Goal: Information Seeking & Learning: Learn about a topic

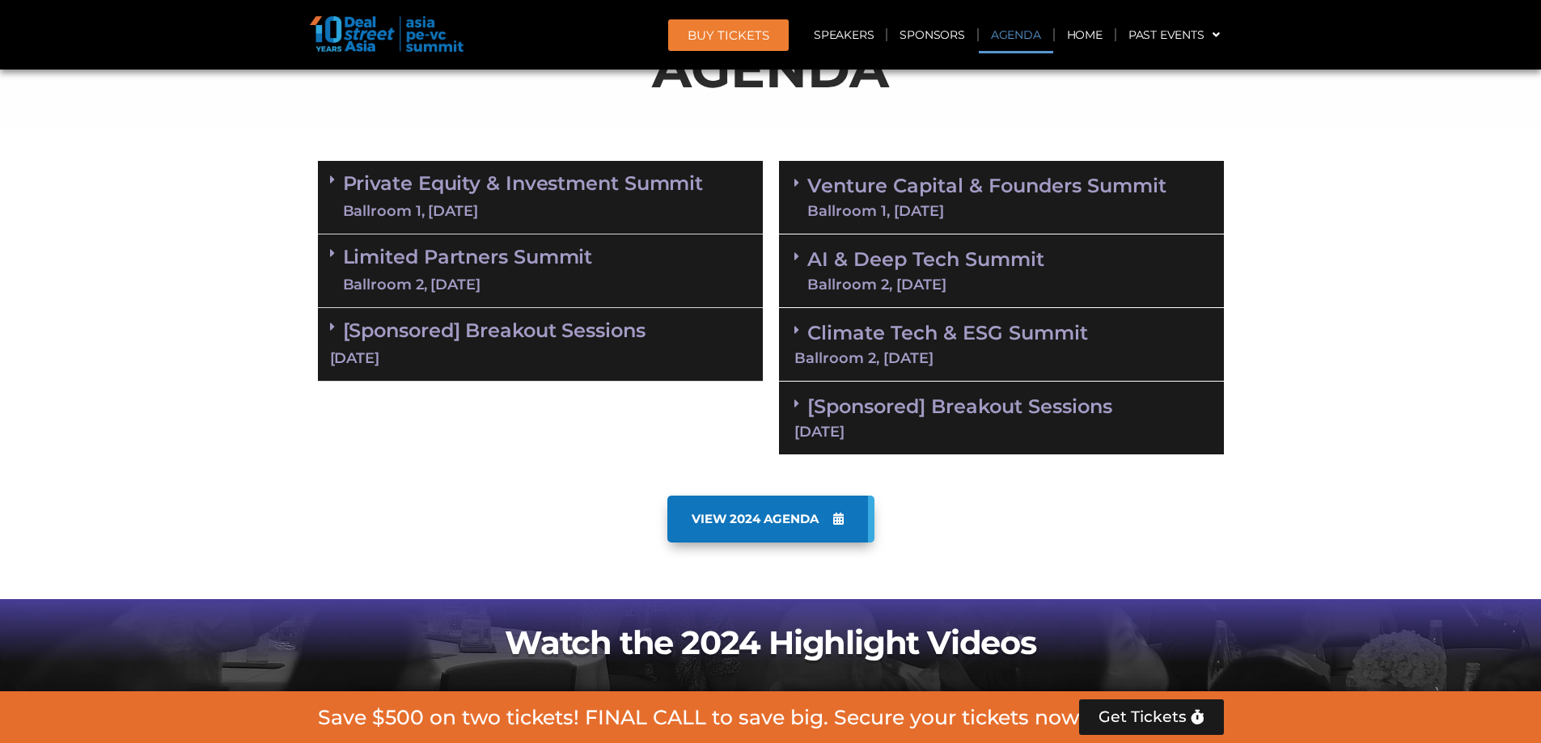
scroll to position [1052, 0]
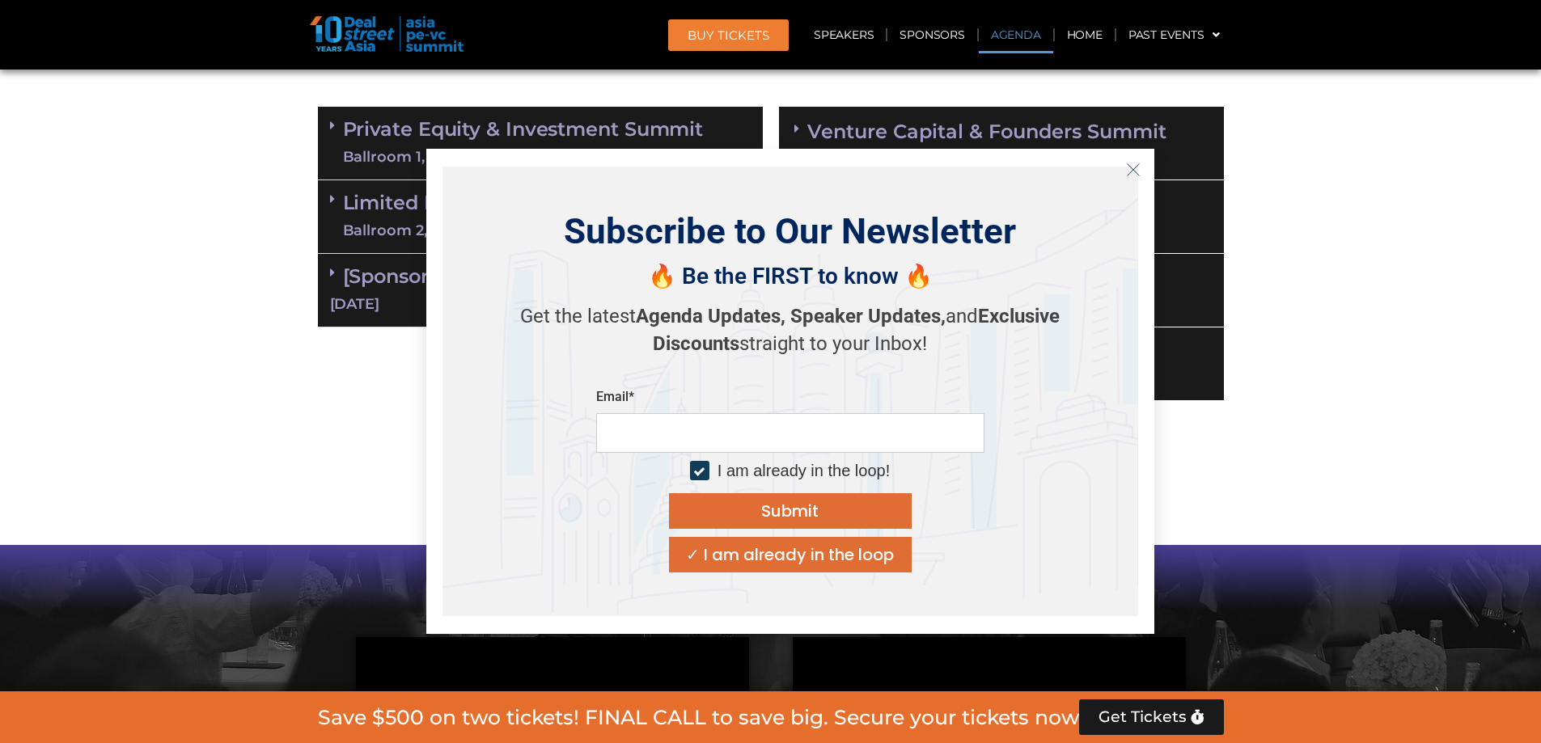
drag, startPoint x: 1330, startPoint y: 318, endPoint x: 1347, endPoint y: 318, distance: 17.0
click at [1333, 318] on section "Private Equity & Investment Summit Ballroom 1, [DATE] 8:00 am – 9:00 am | Regis…" at bounding box center [770, 254] width 1541 height 311
click at [1127, 170] on icon "Close" at bounding box center [1133, 170] width 15 height 15
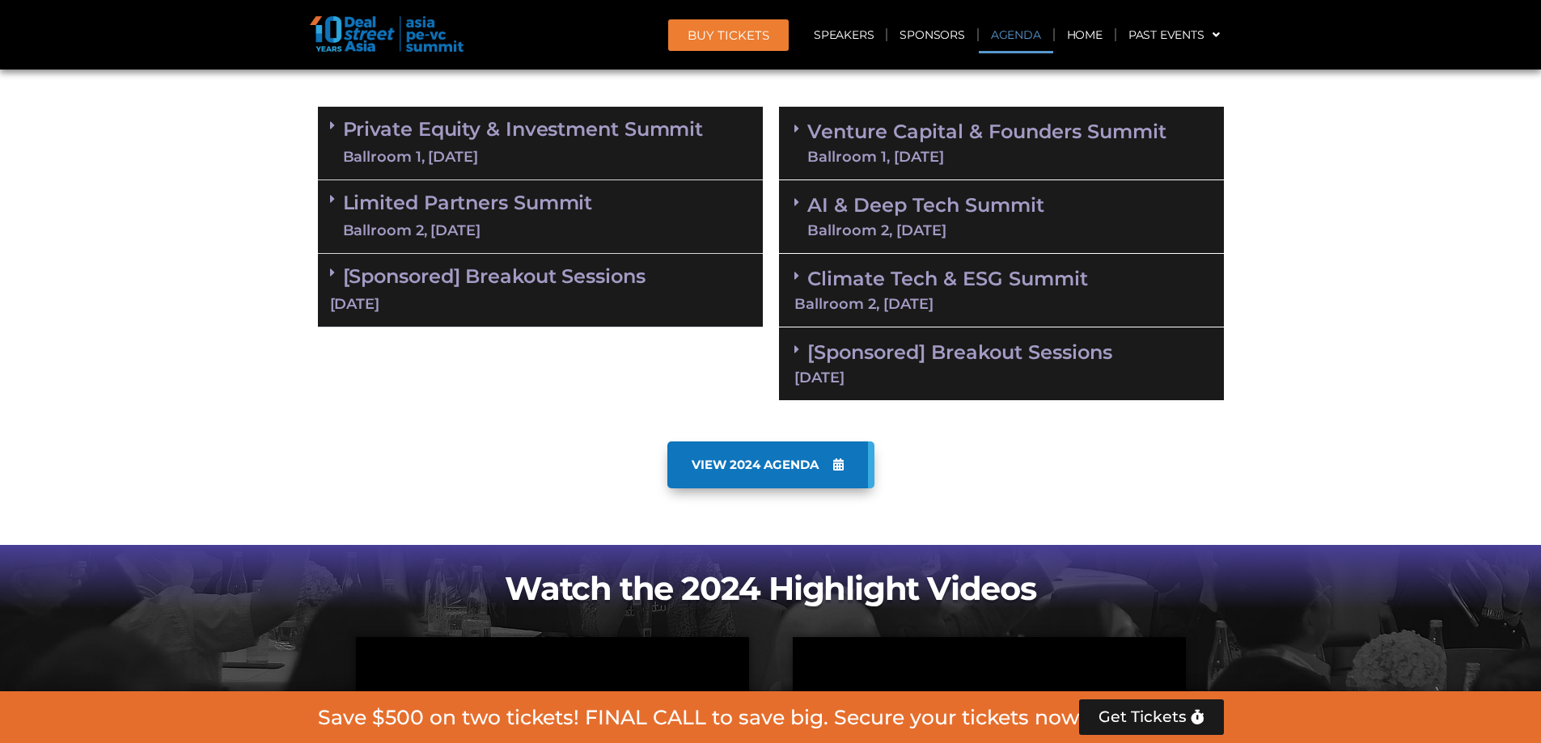
click at [1416, 269] on section "Private Equity & Investment Summit Ballroom 1, [DATE] 8:00 am – 9:00 am | Regis…" at bounding box center [770, 254] width 1541 height 311
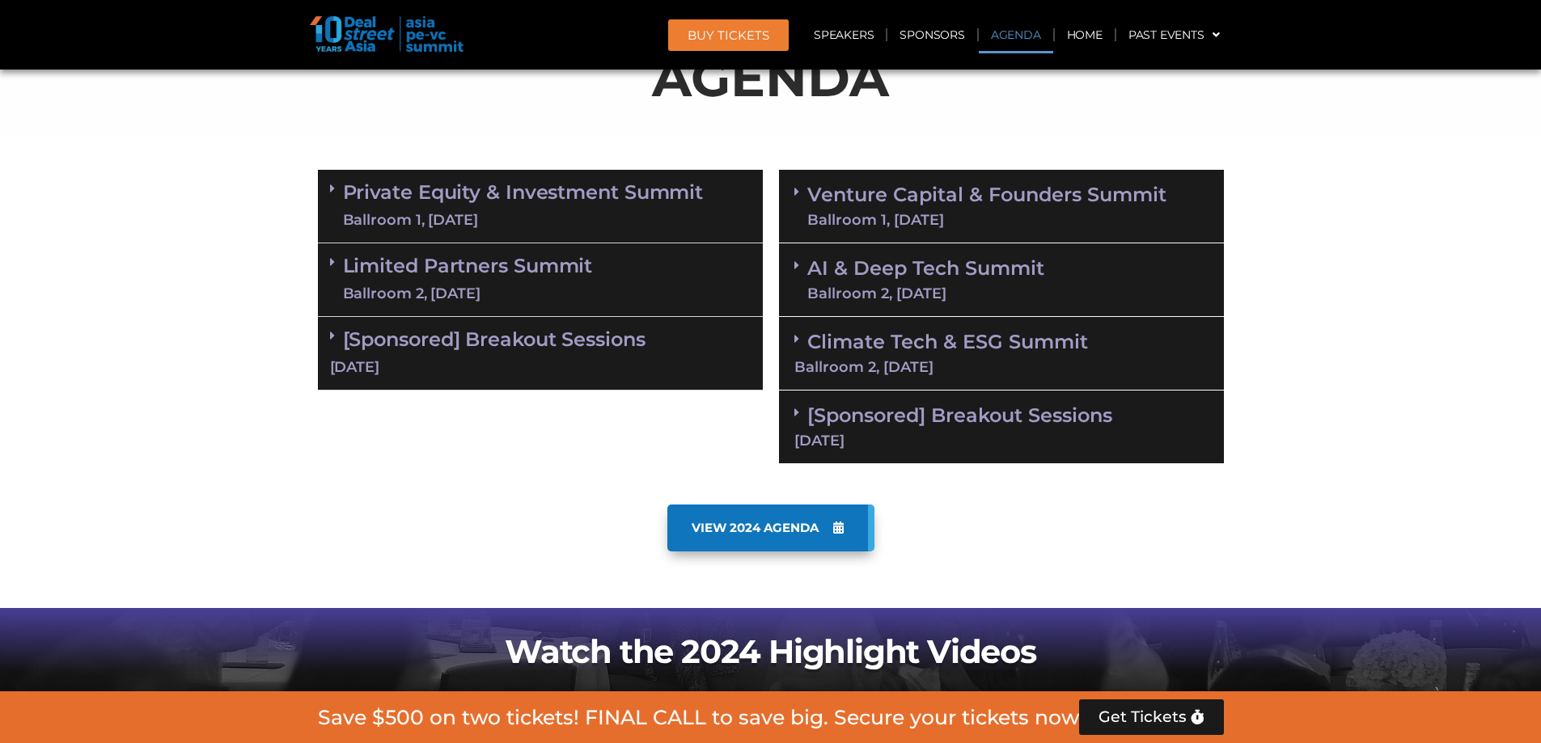
scroll to position [971, 0]
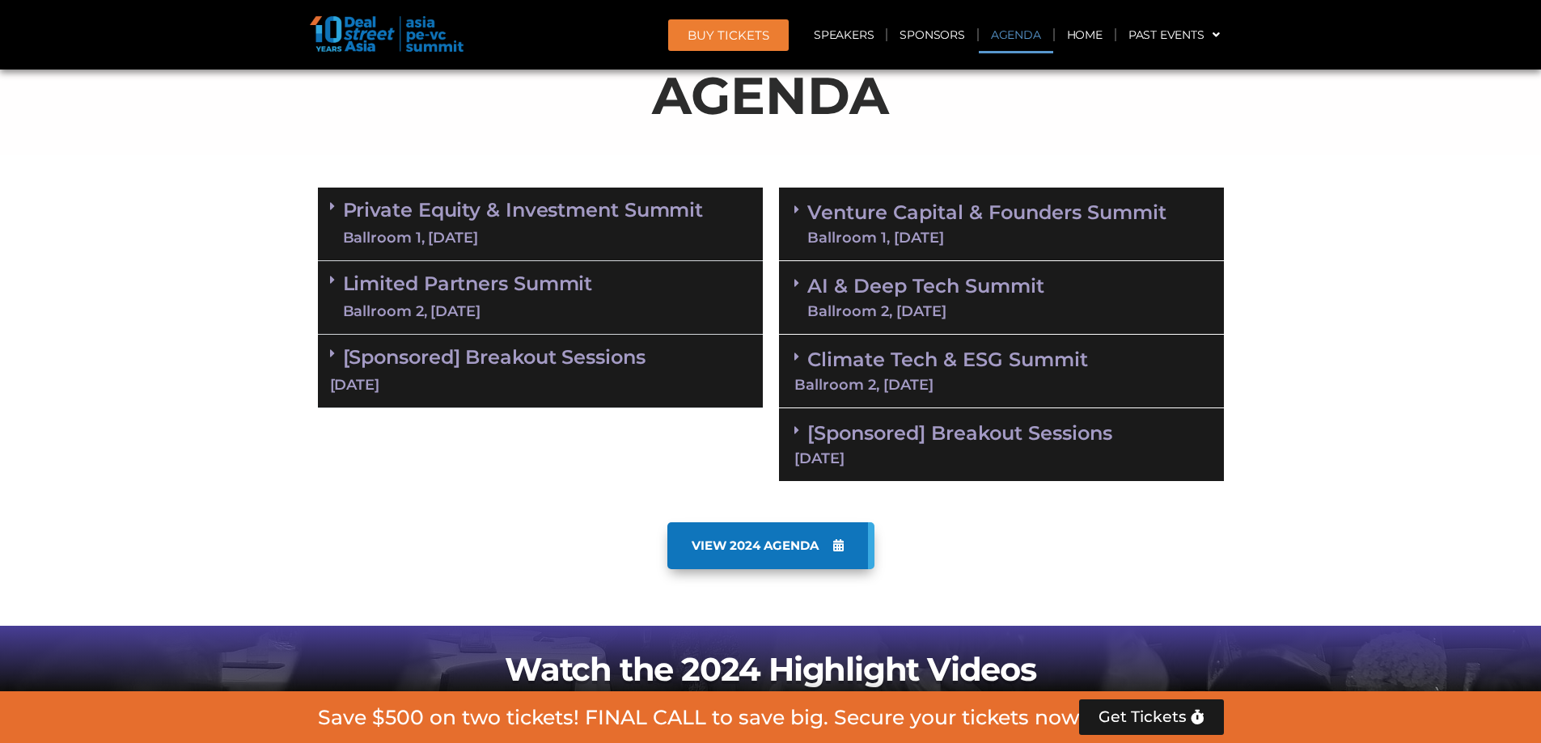
click at [332, 209] on icon at bounding box center [332, 206] width 5 height 13
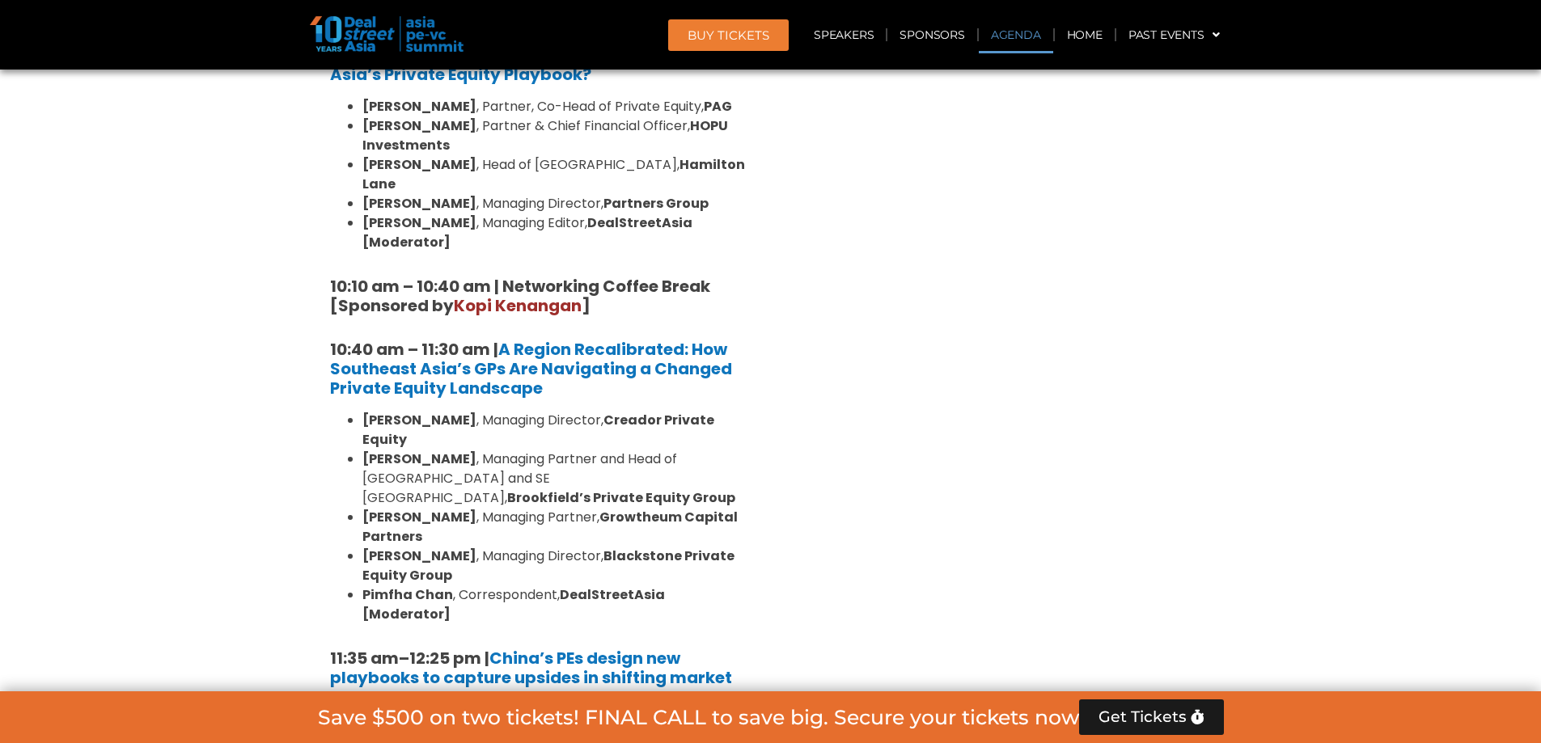
scroll to position [1537, 0]
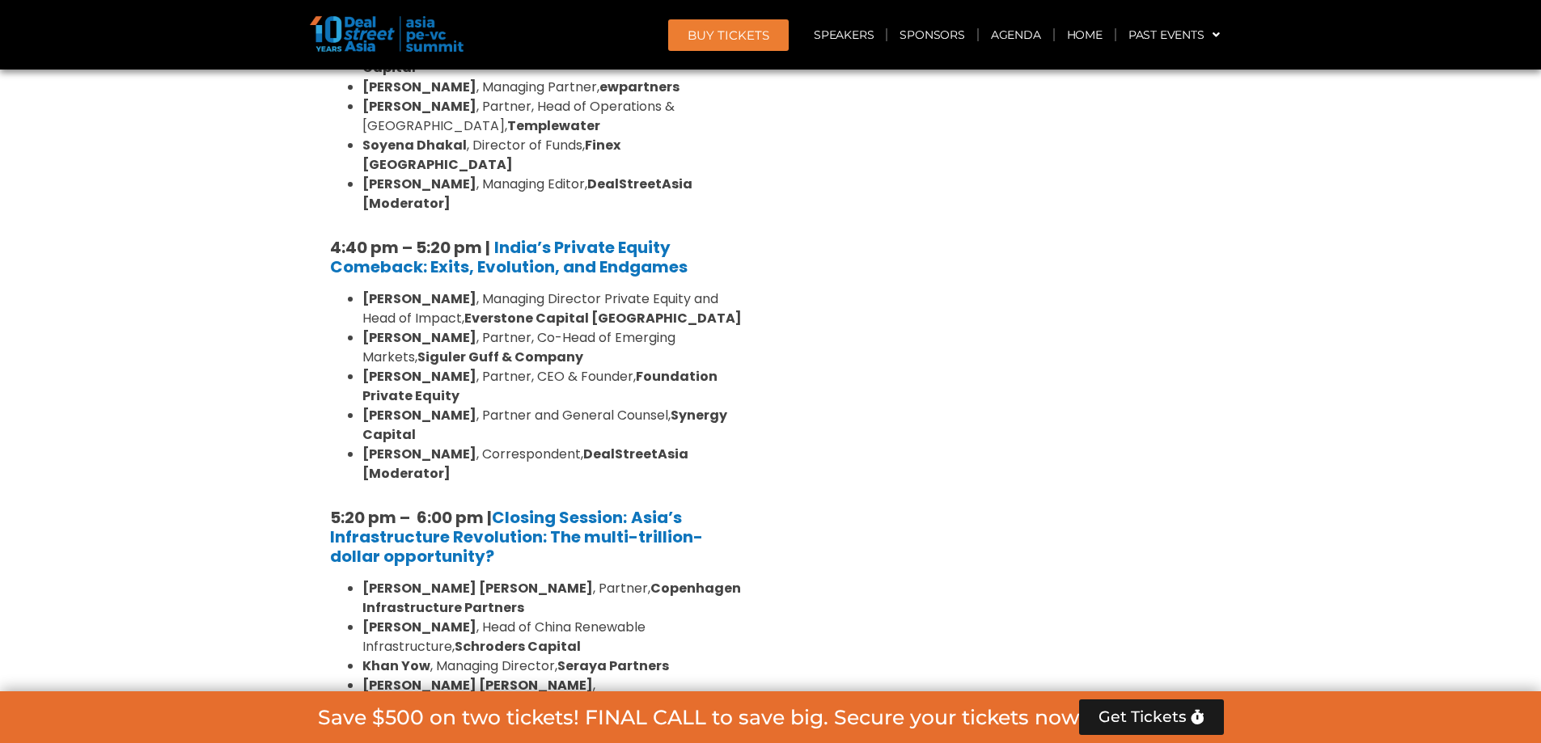
scroll to position [3155, 0]
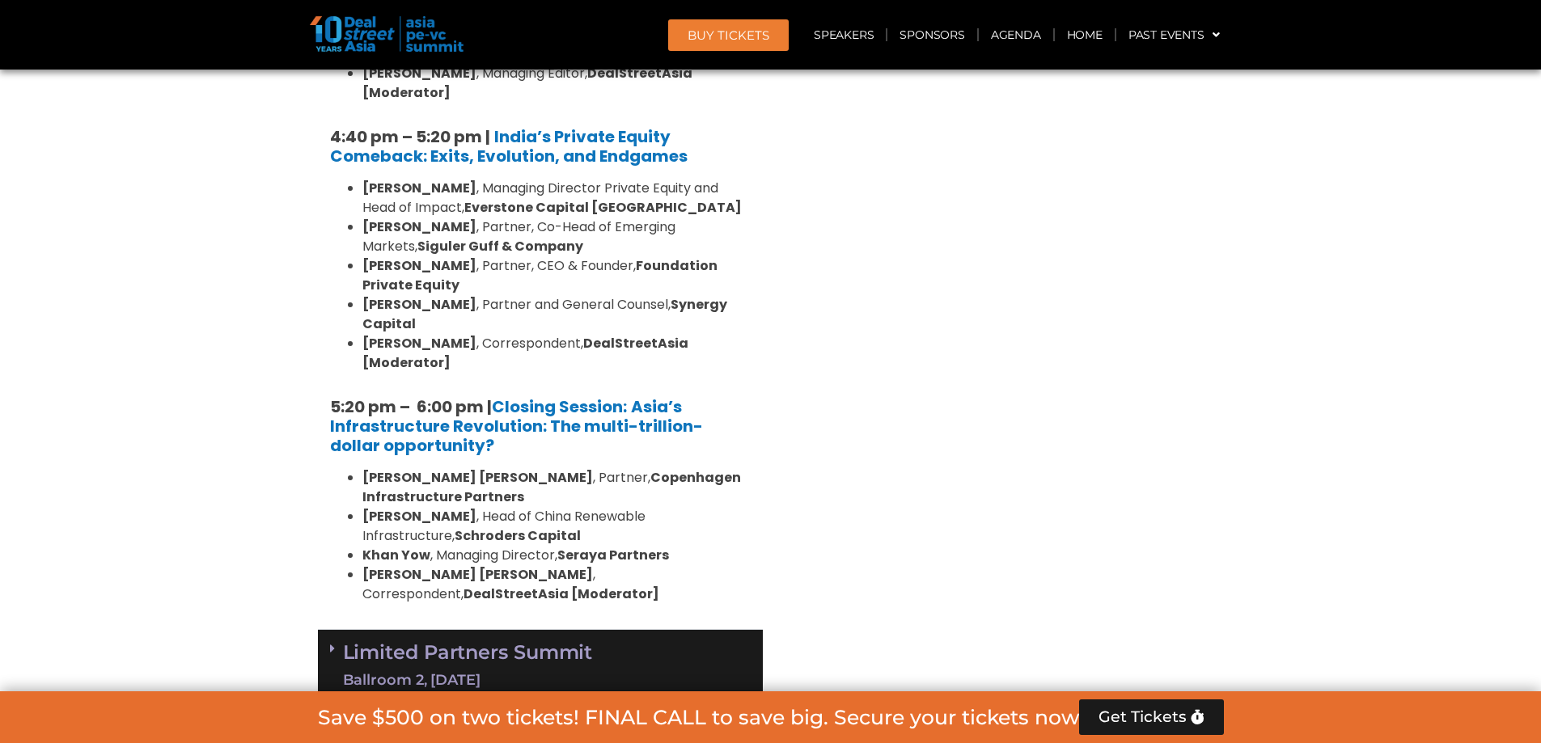
click at [388, 642] on link "Limited Partners [GEOGRAPHIC_DATA] 2, [DATE]" at bounding box center [468, 666] width 250 height 49
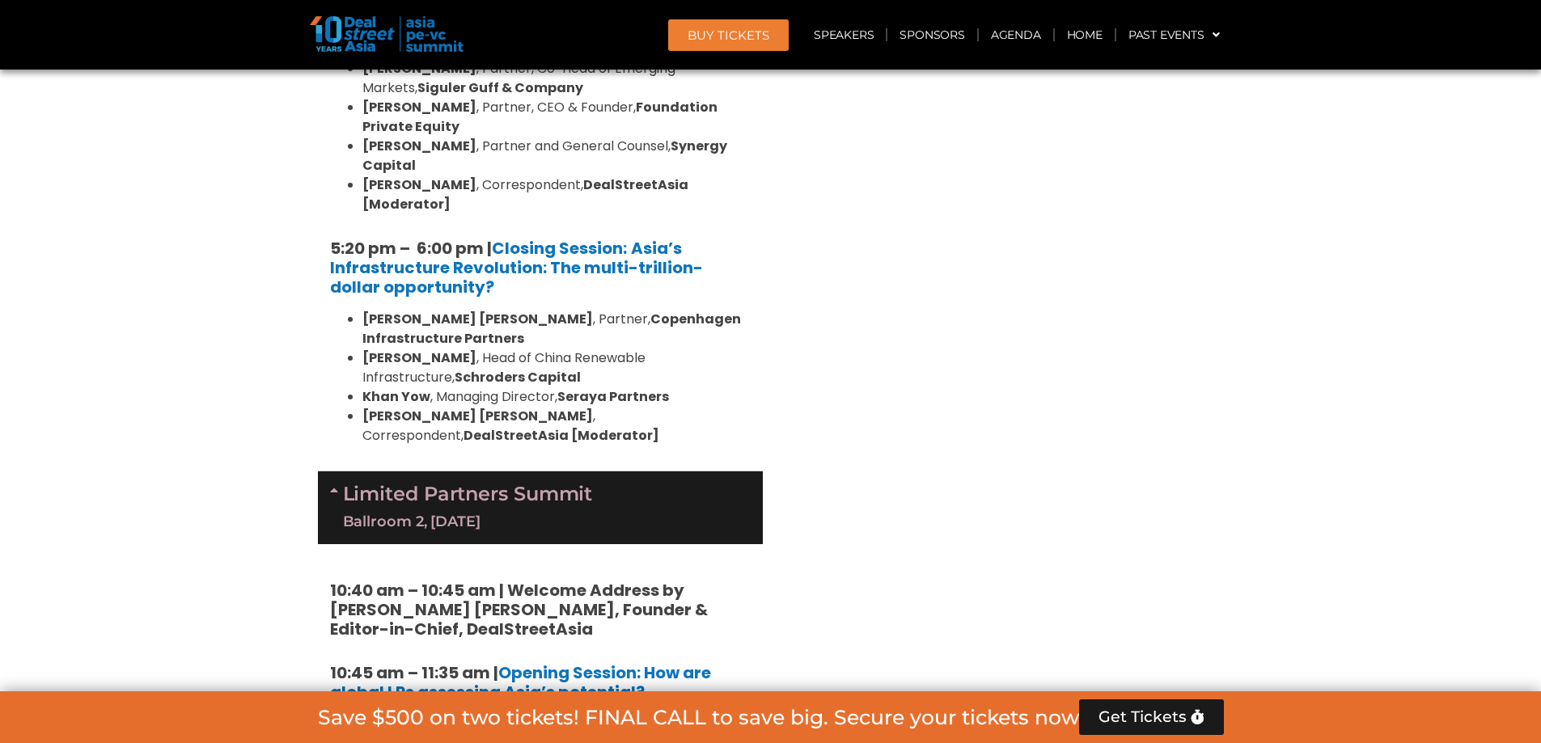
scroll to position [3640, 0]
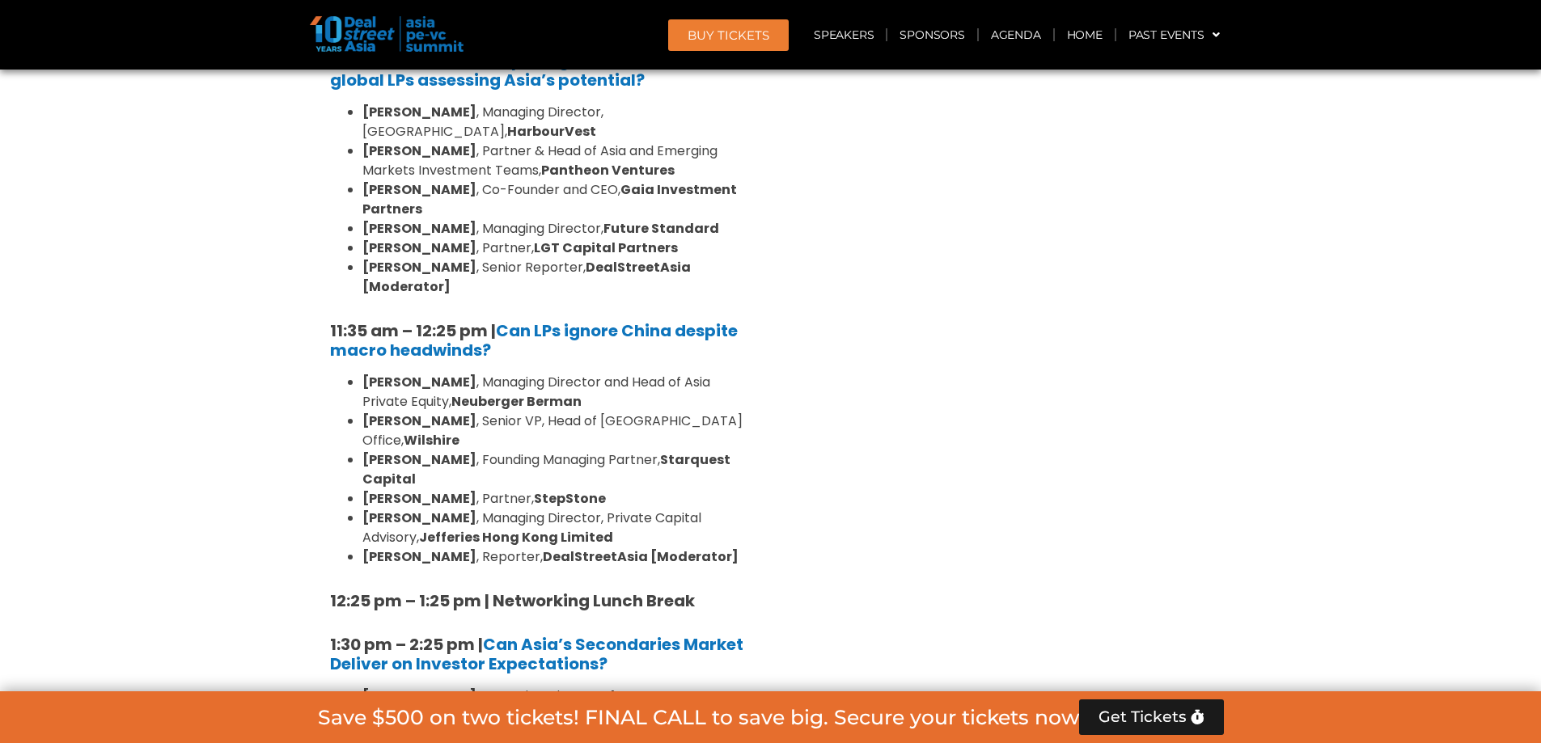
scroll to position [3964, 0]
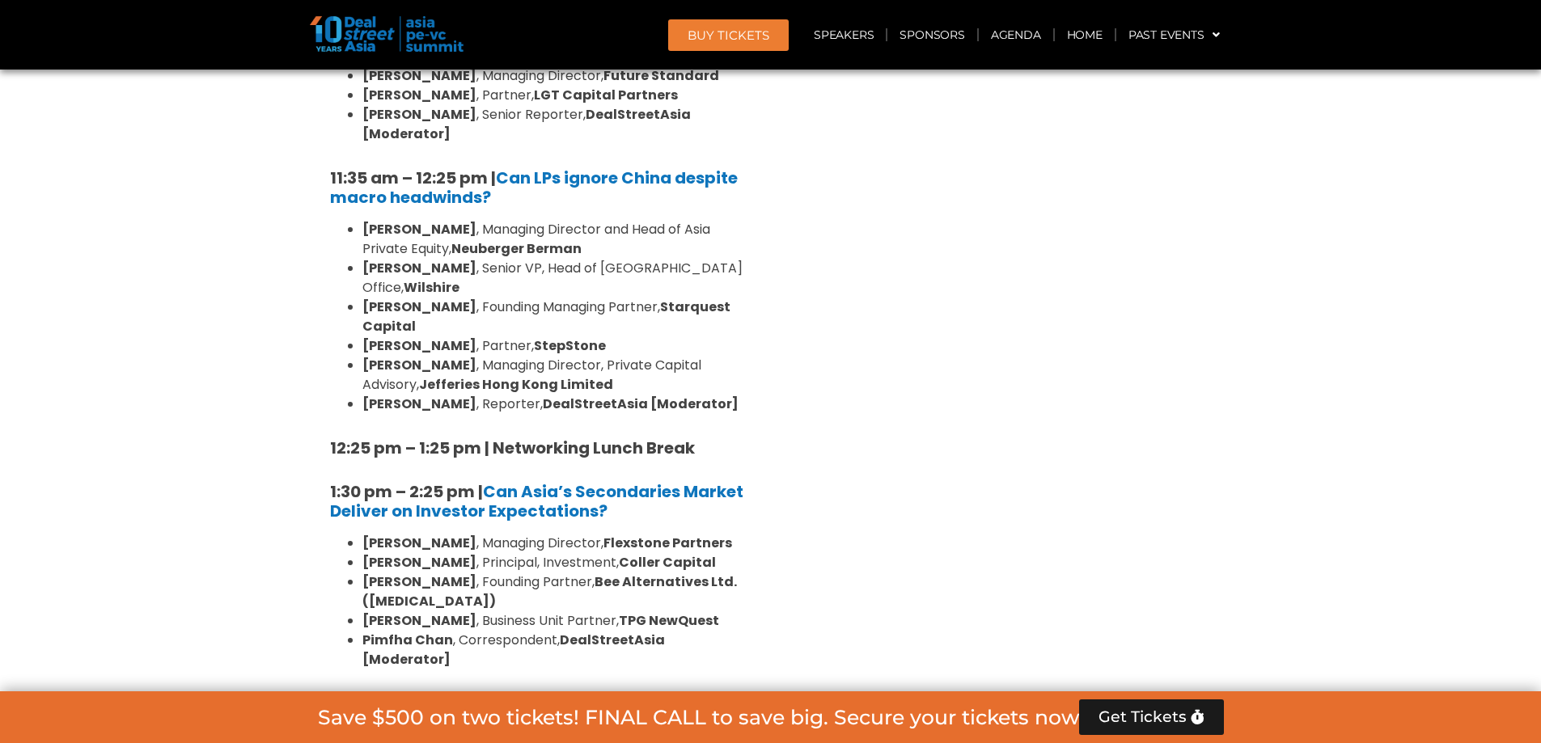
scroll to position [4125, 0]
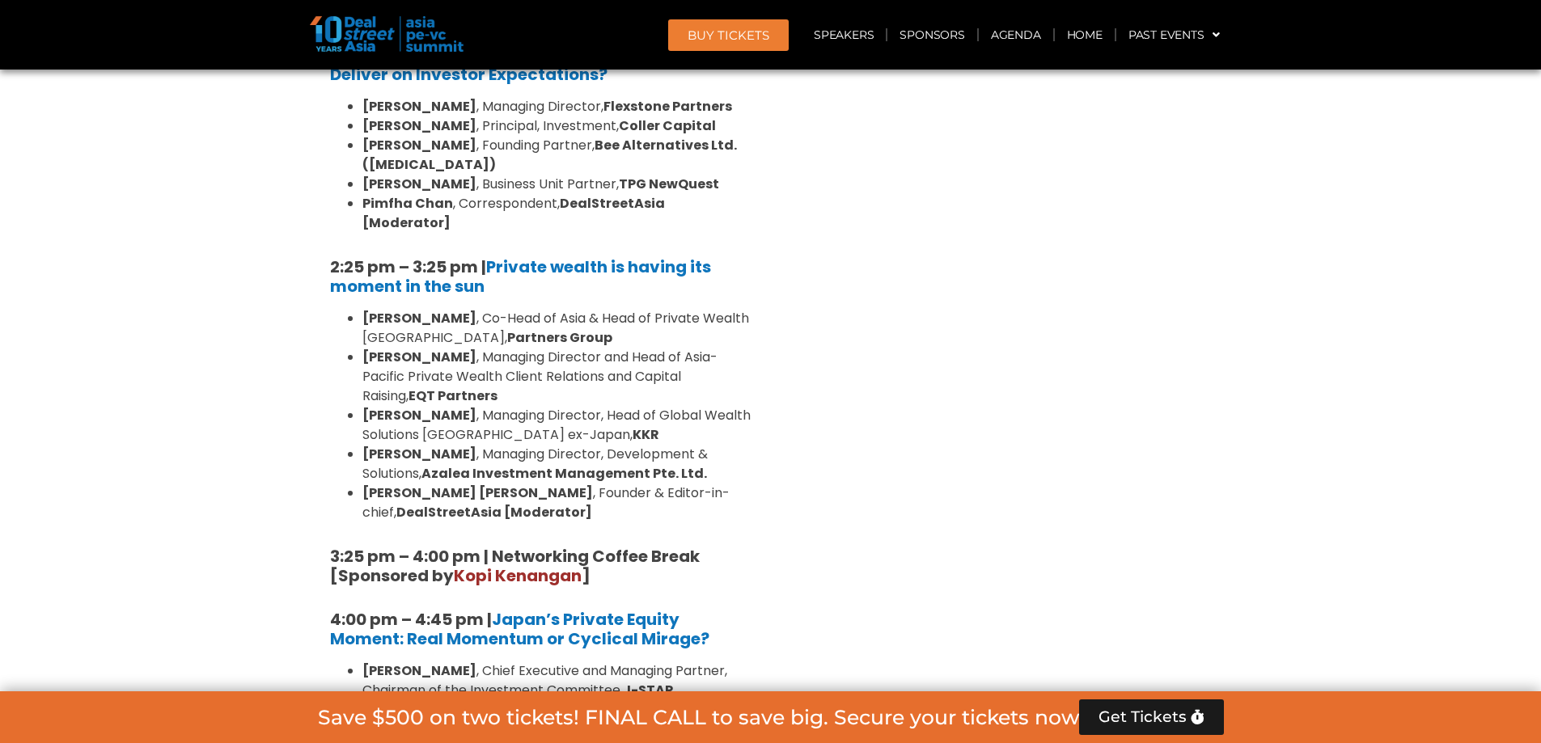
scroll to position [4611, 0]
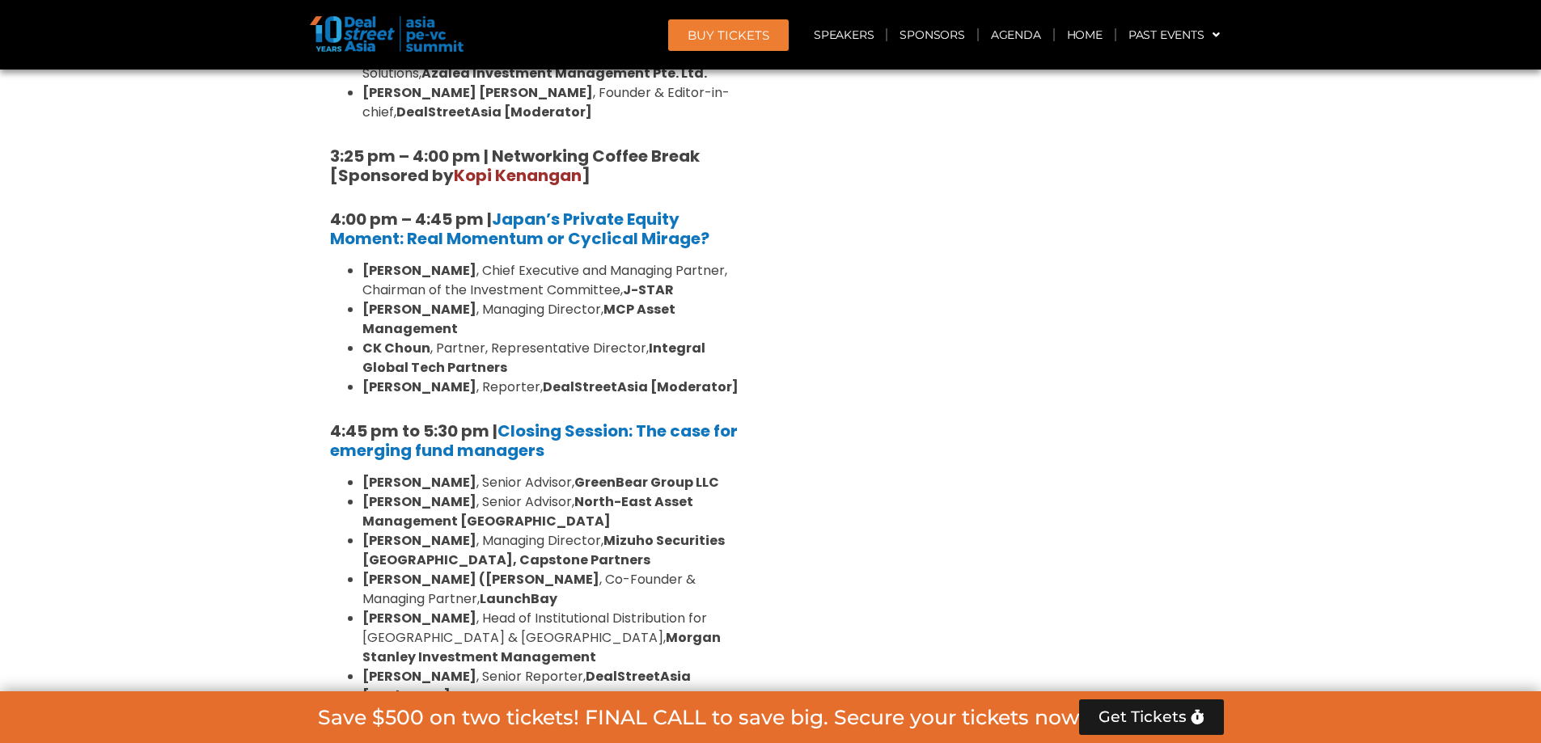
scroll to position [4934, 0]
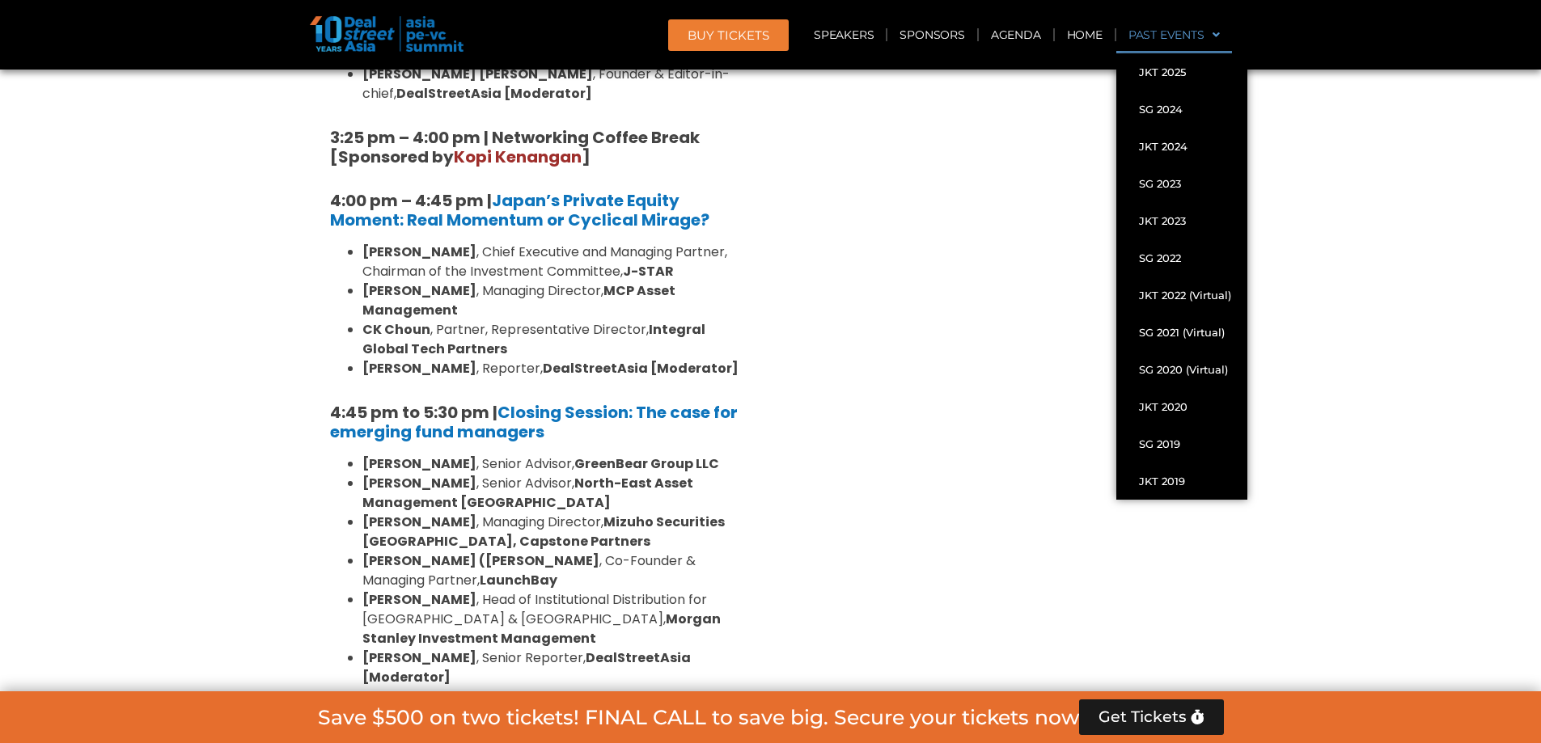
click at [684, 35] on link "BUY Tickets" at bounding box center [728, 35] width 121 height 32
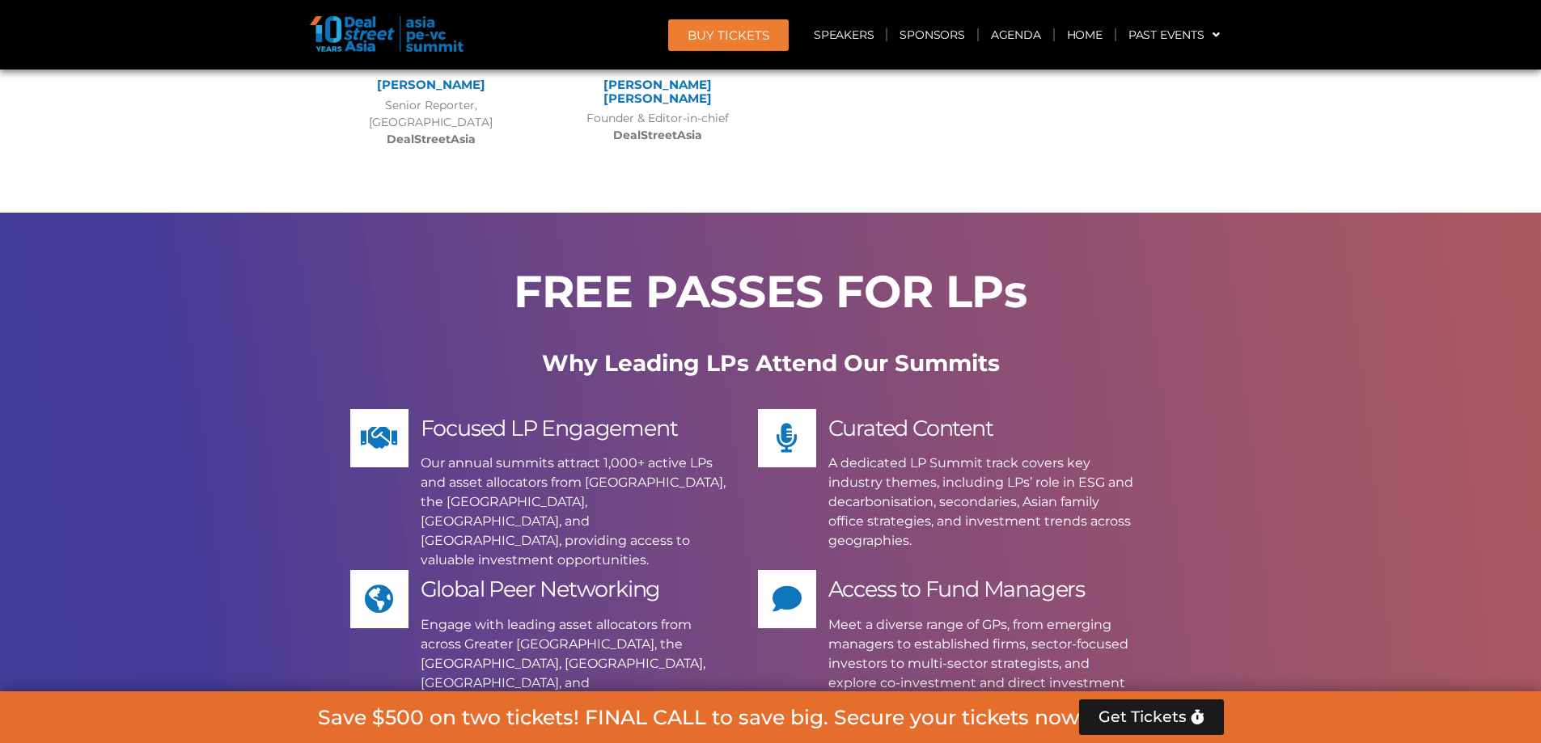
scroll to position [15065, 0]
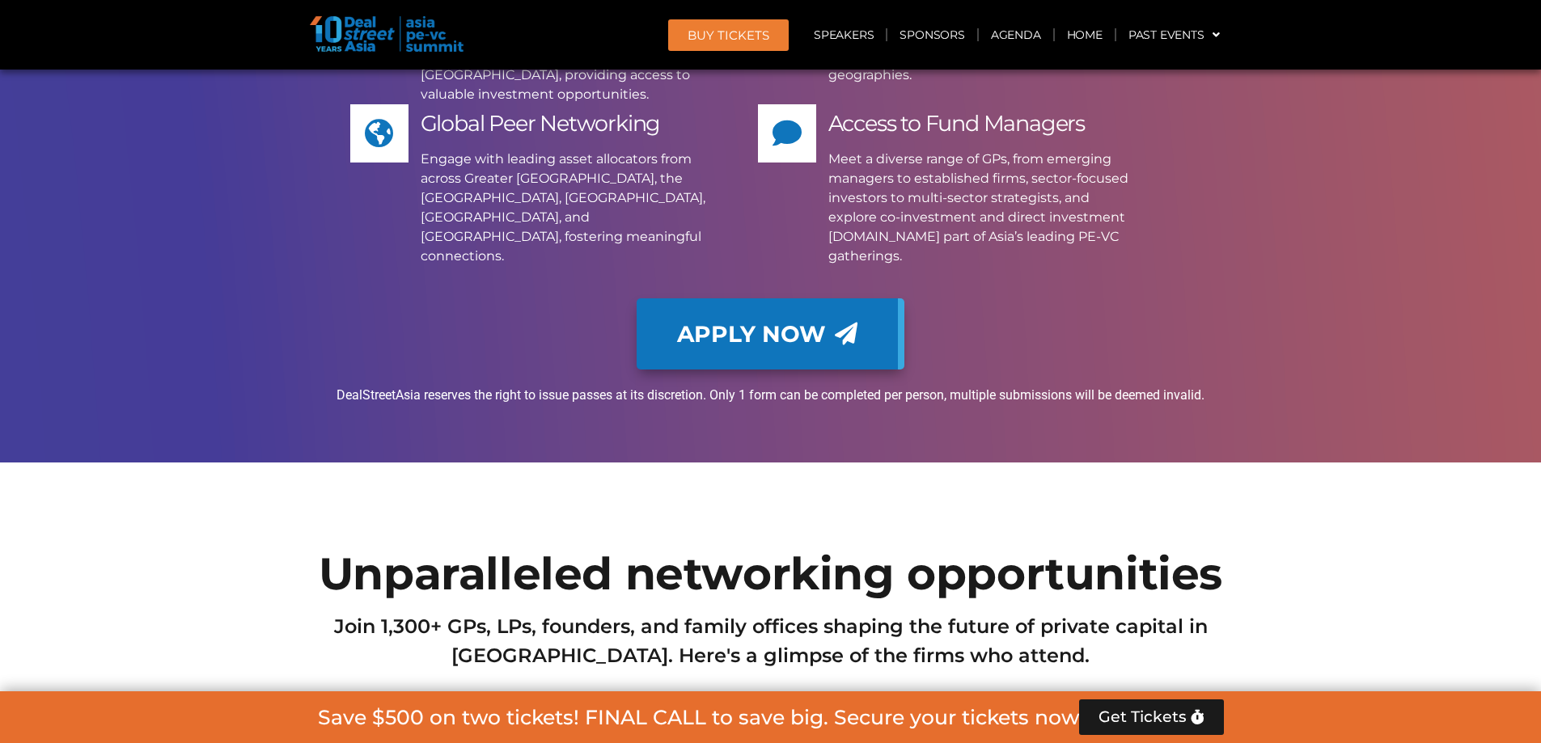
scroll to position [15308, 0]
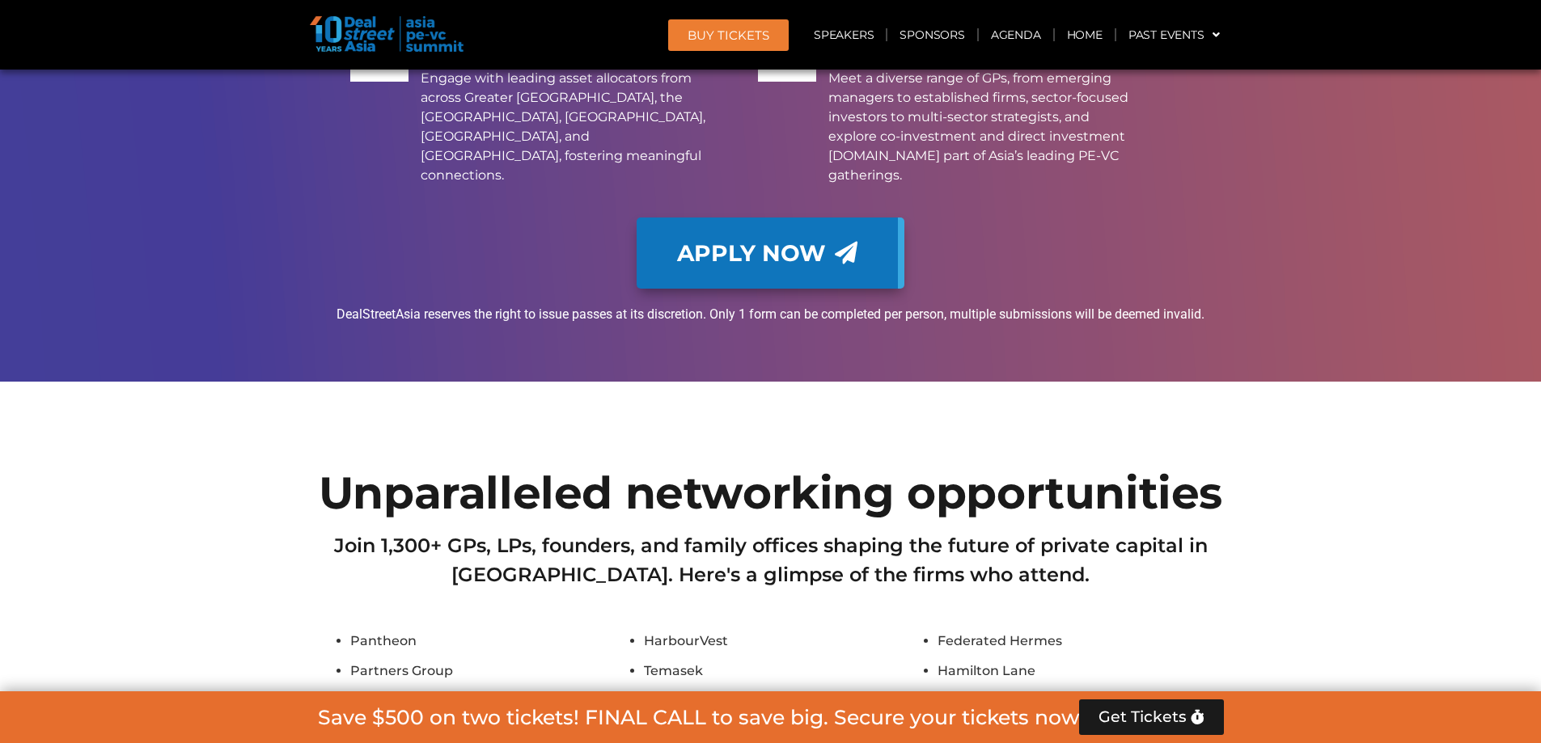
drag, startPoint x: 1301, startPoint y: 243, endPoint x: 1301, endPoint y: 226, distance: 16.2
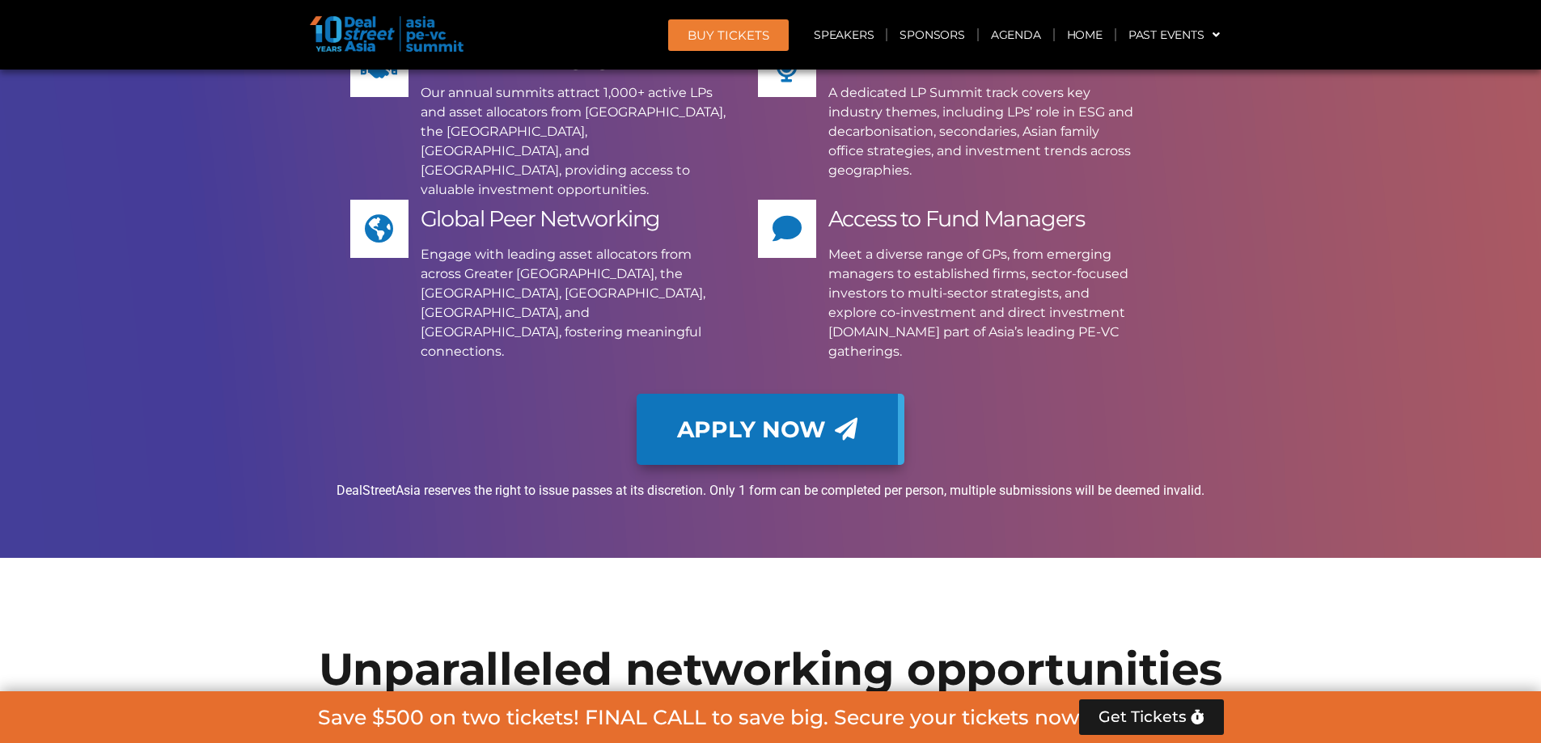
scroll to position [15146, 0]
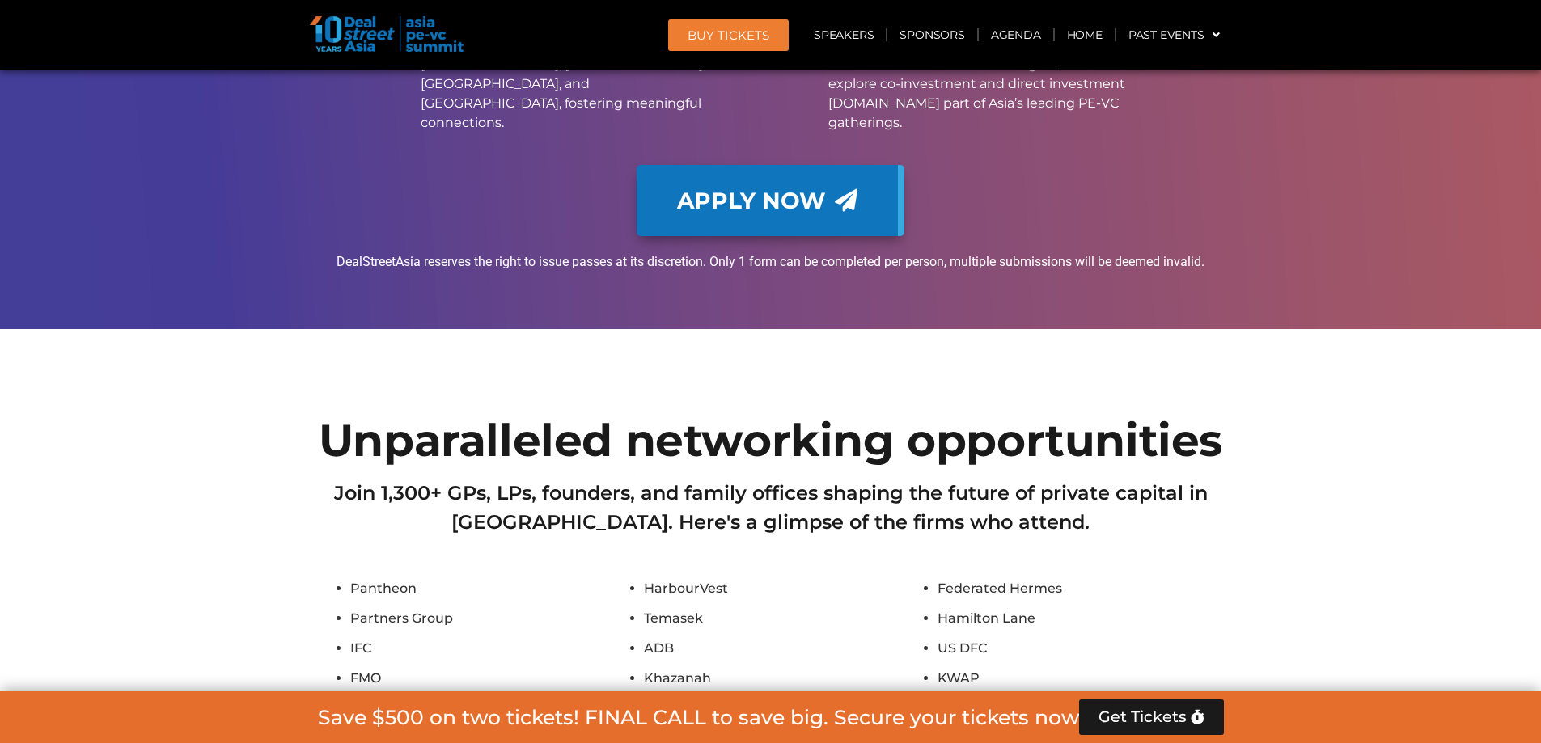
scroll to position [15389, 0]
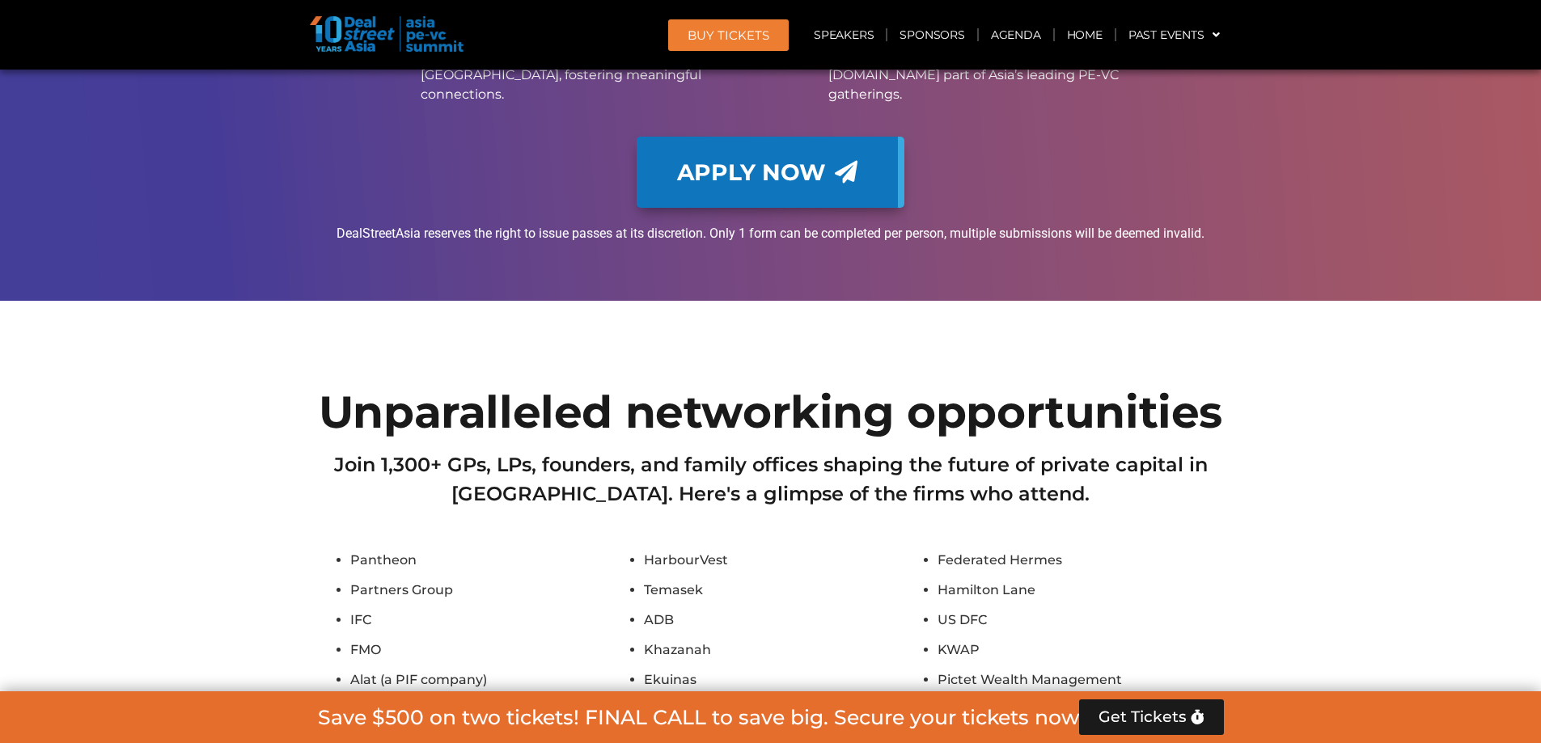
drag, startPoint x: 1395, startPoint y: 341, endPoint x: 1393, endPoint y: 332, distance: 9.8
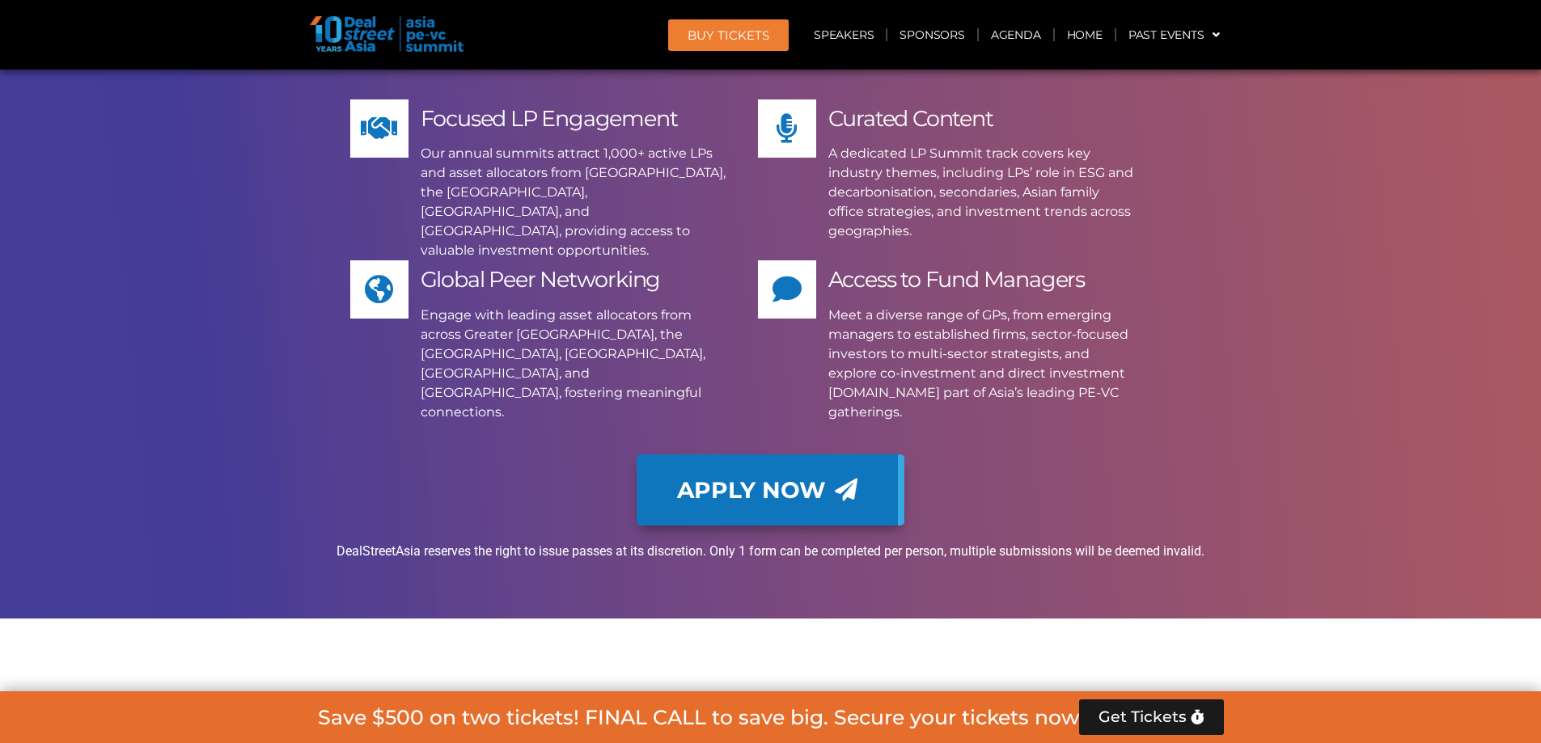
scroll to position [14984, 0]
